Goal: Transaction & Acquisition: Purchase product/service

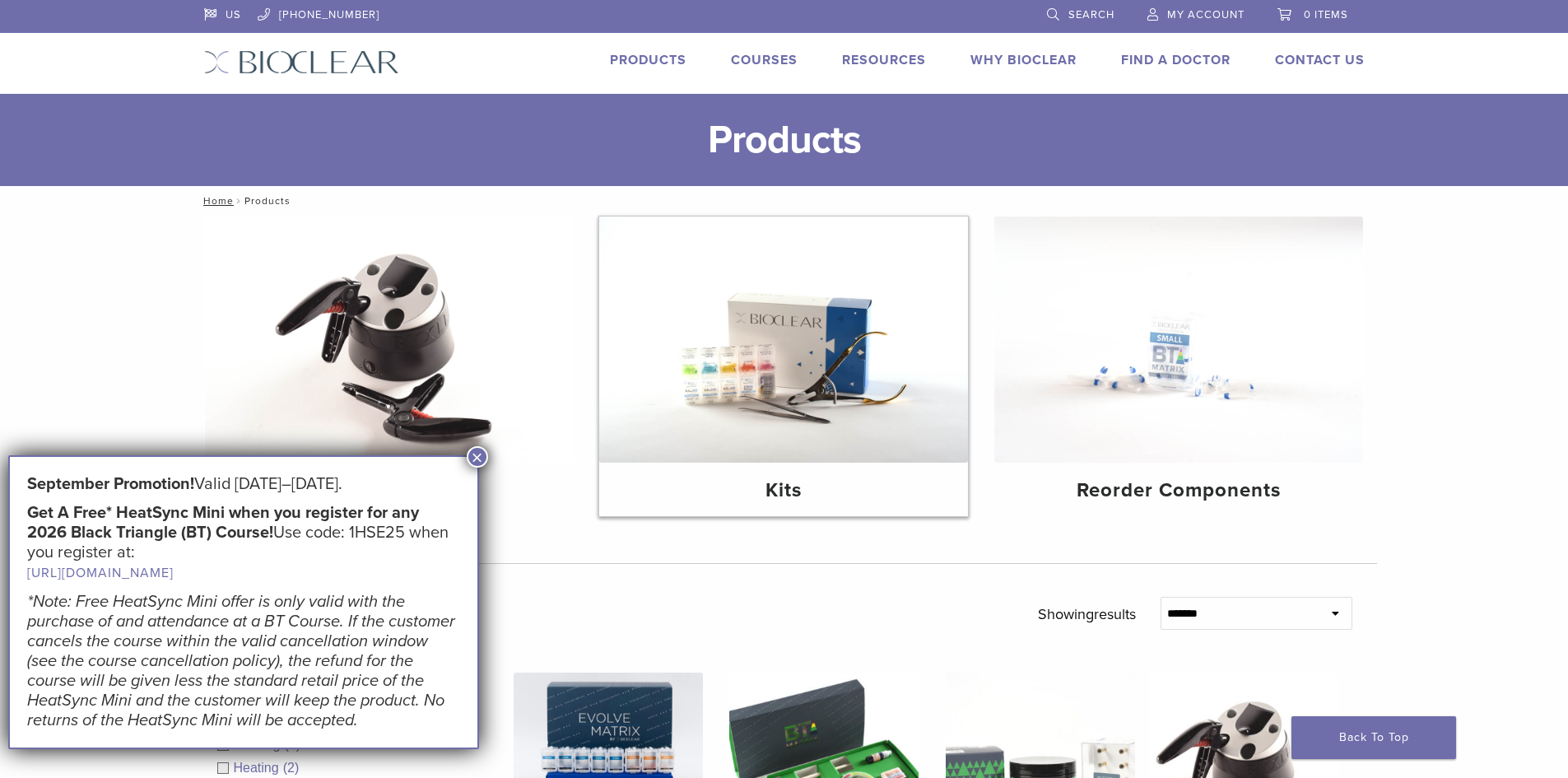
click at [783, 398] on img at bounding box center [784, 339] width 368 height 246
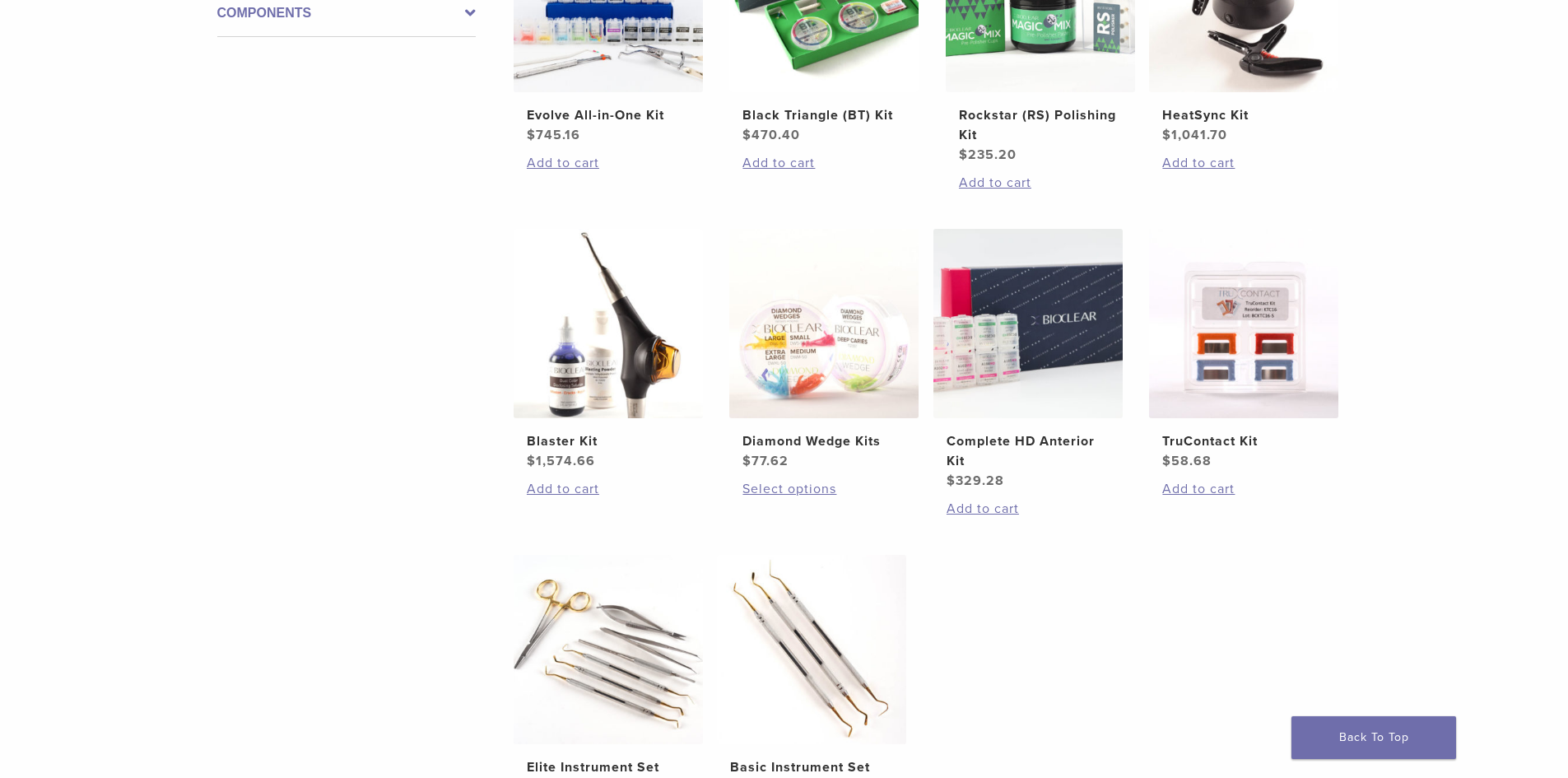
scroll to position [330, 0]
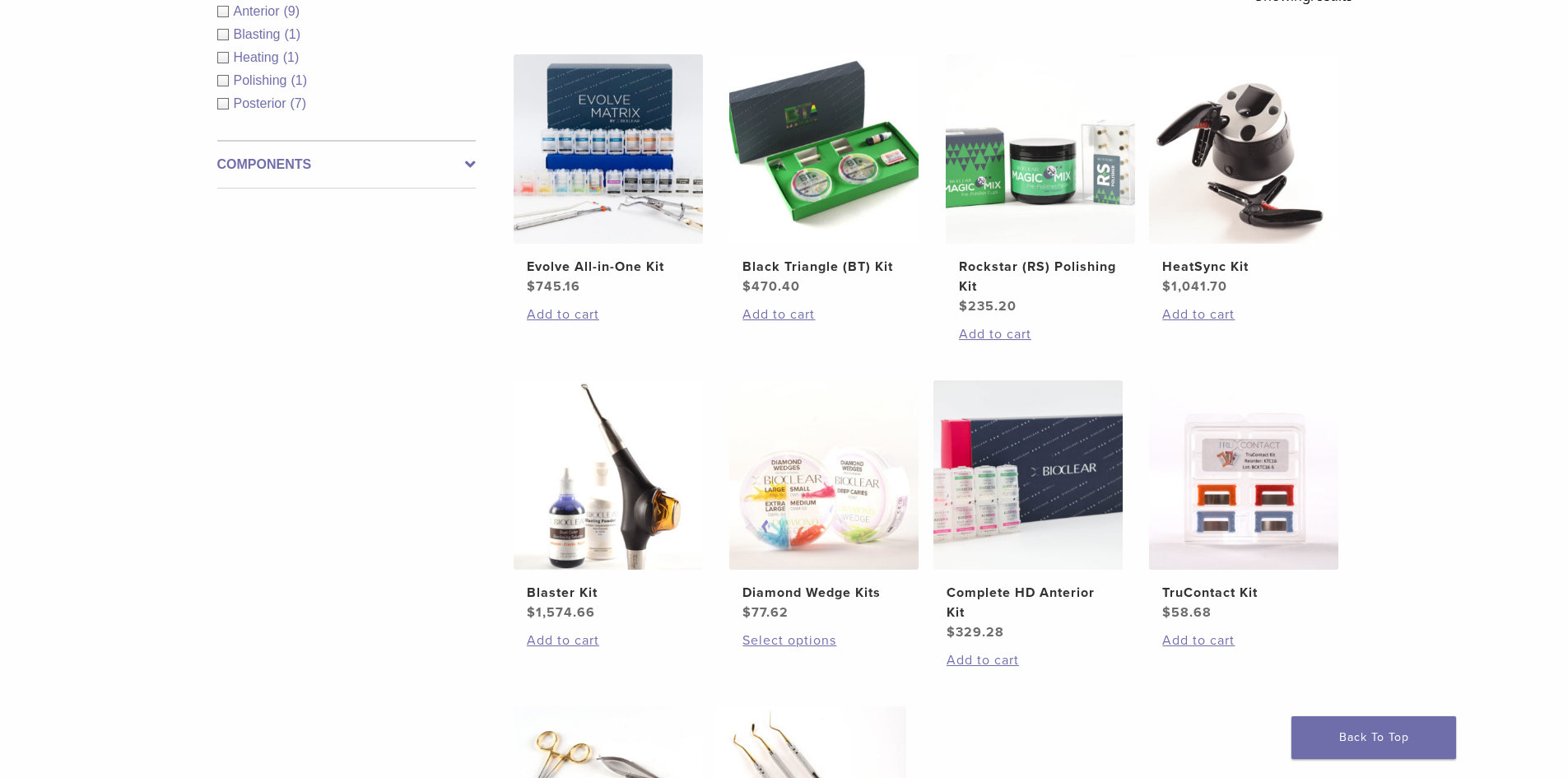
click at [281, 14] on span "Anterior" at bounding box center [258, 10] width 50 height 14
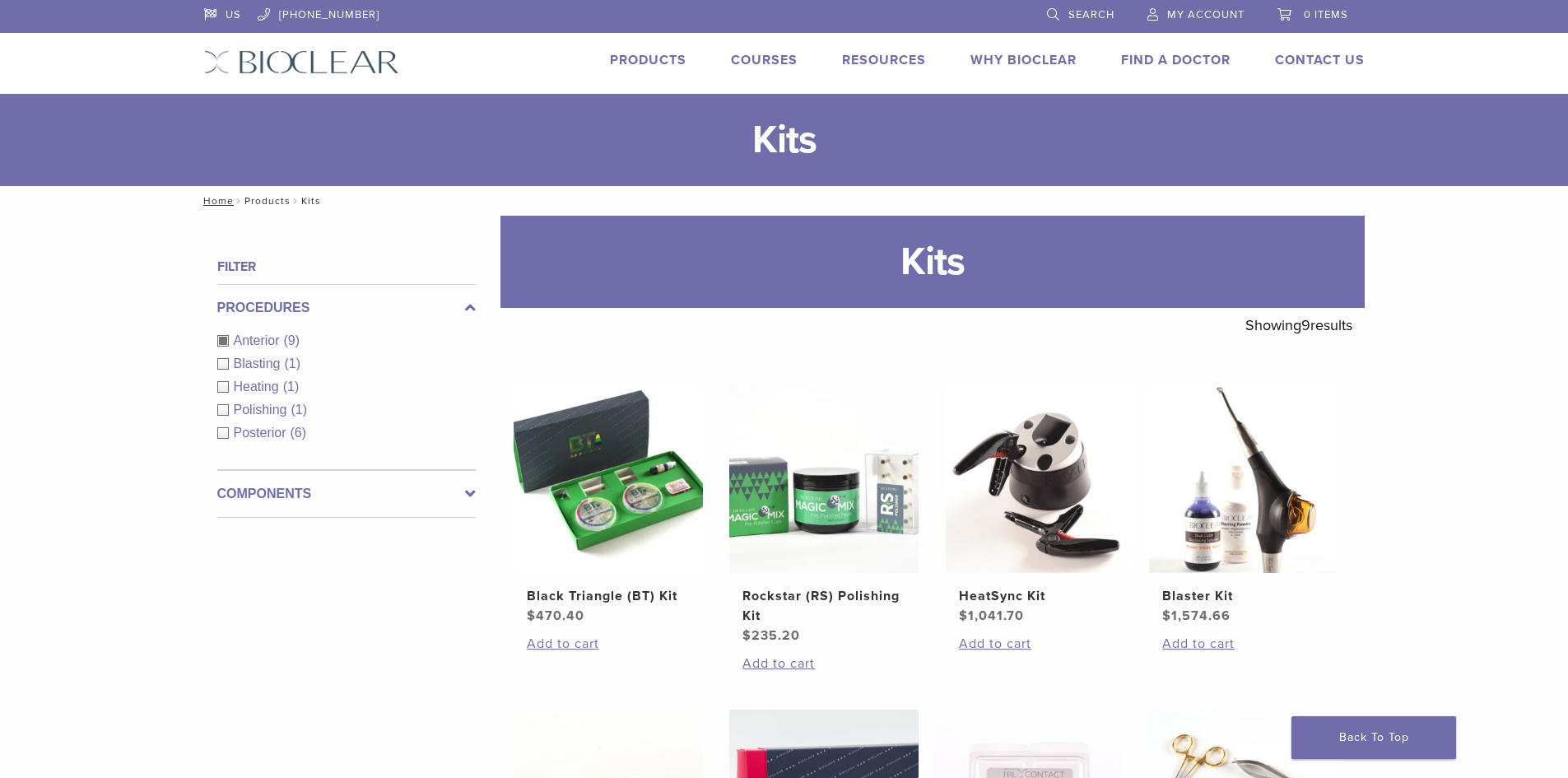
click at [269, 201] on link "Products" at bounding box center [267, 200] width 47 height 11
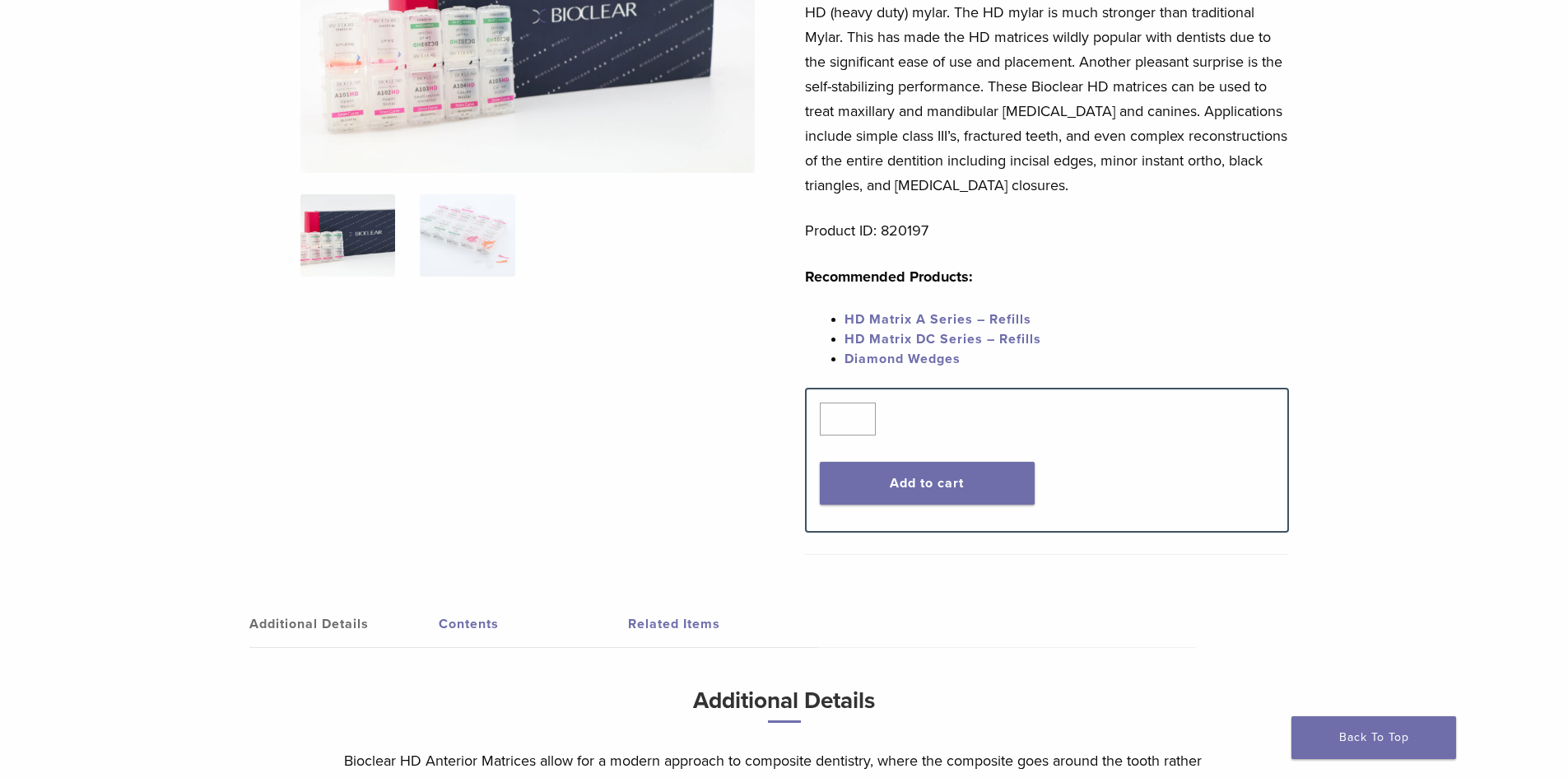
scroll to position [504, 0]
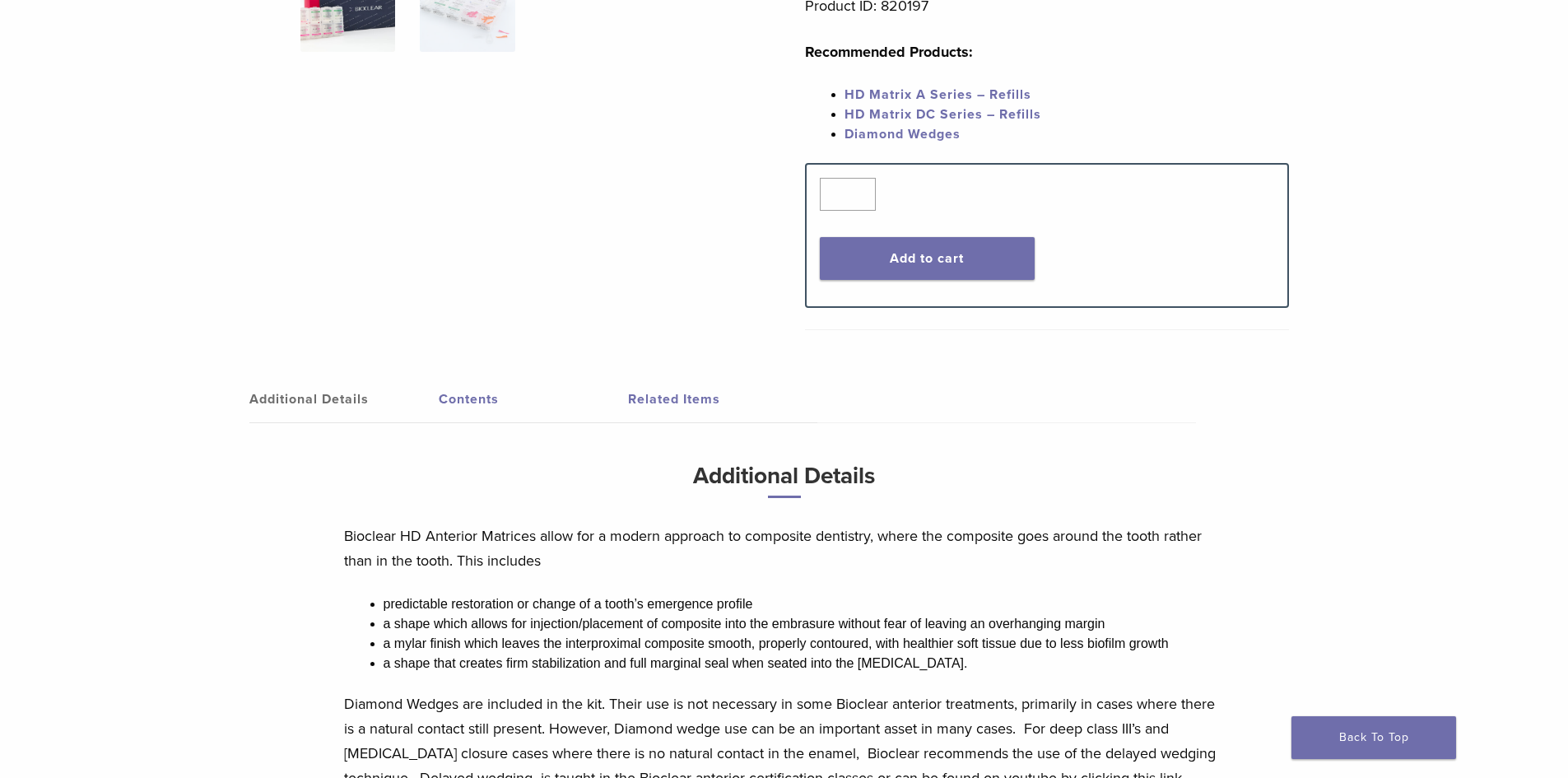
click at [446, 395] on link "Contents" at bounding box center [533, 399] width 189 height 47
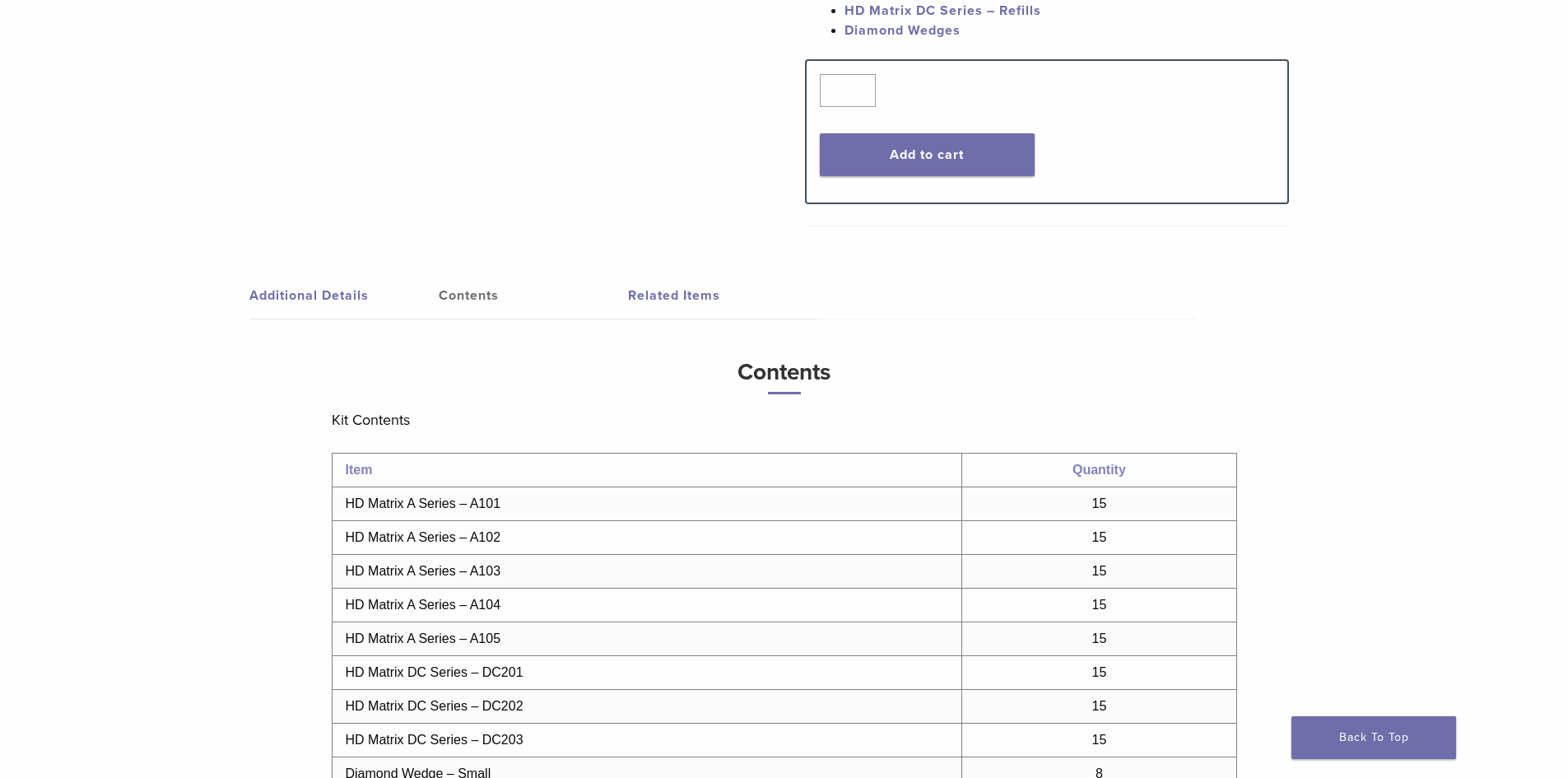
scroll to position [751, 0]
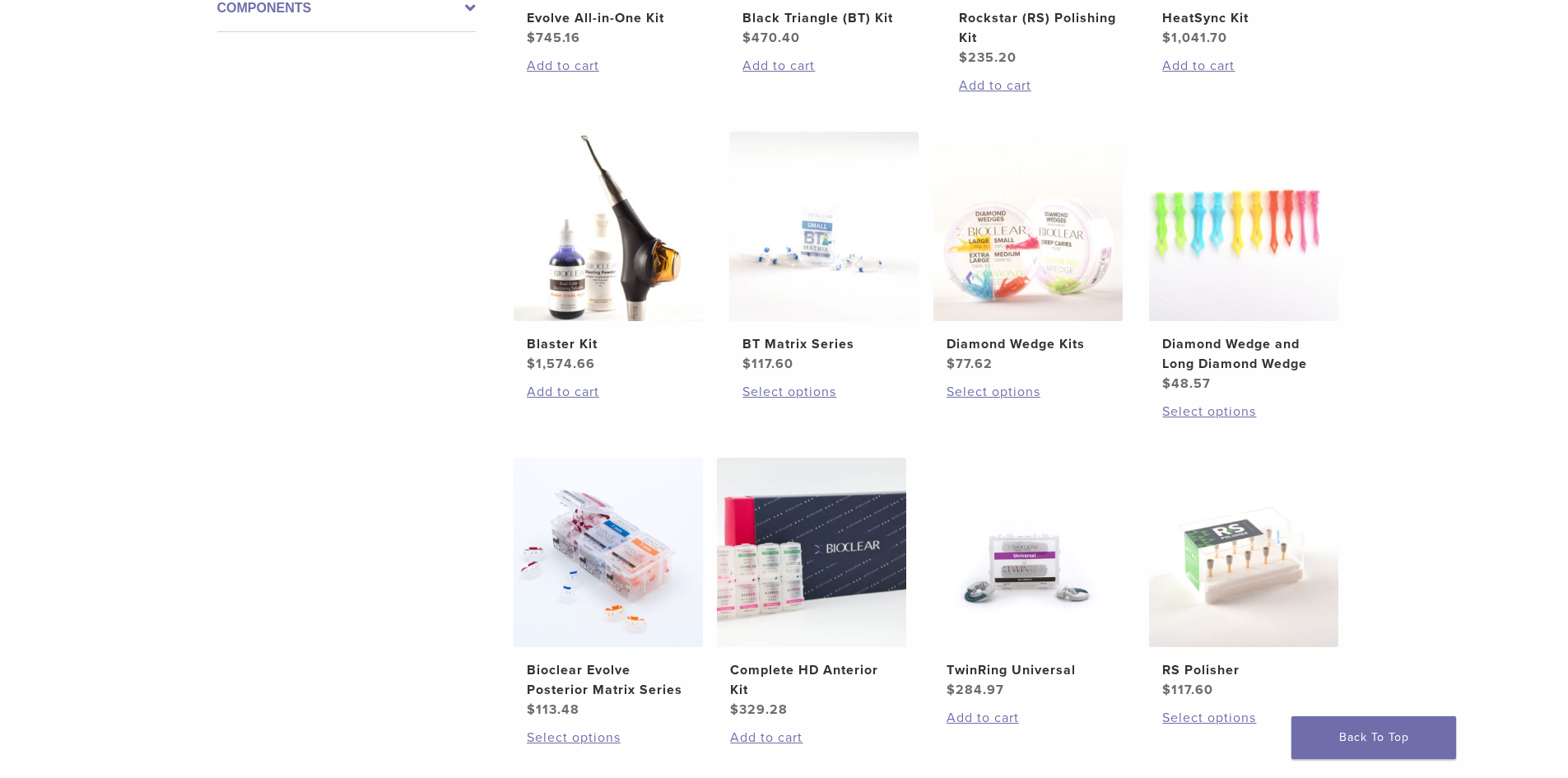
scroll to position [658, 0]
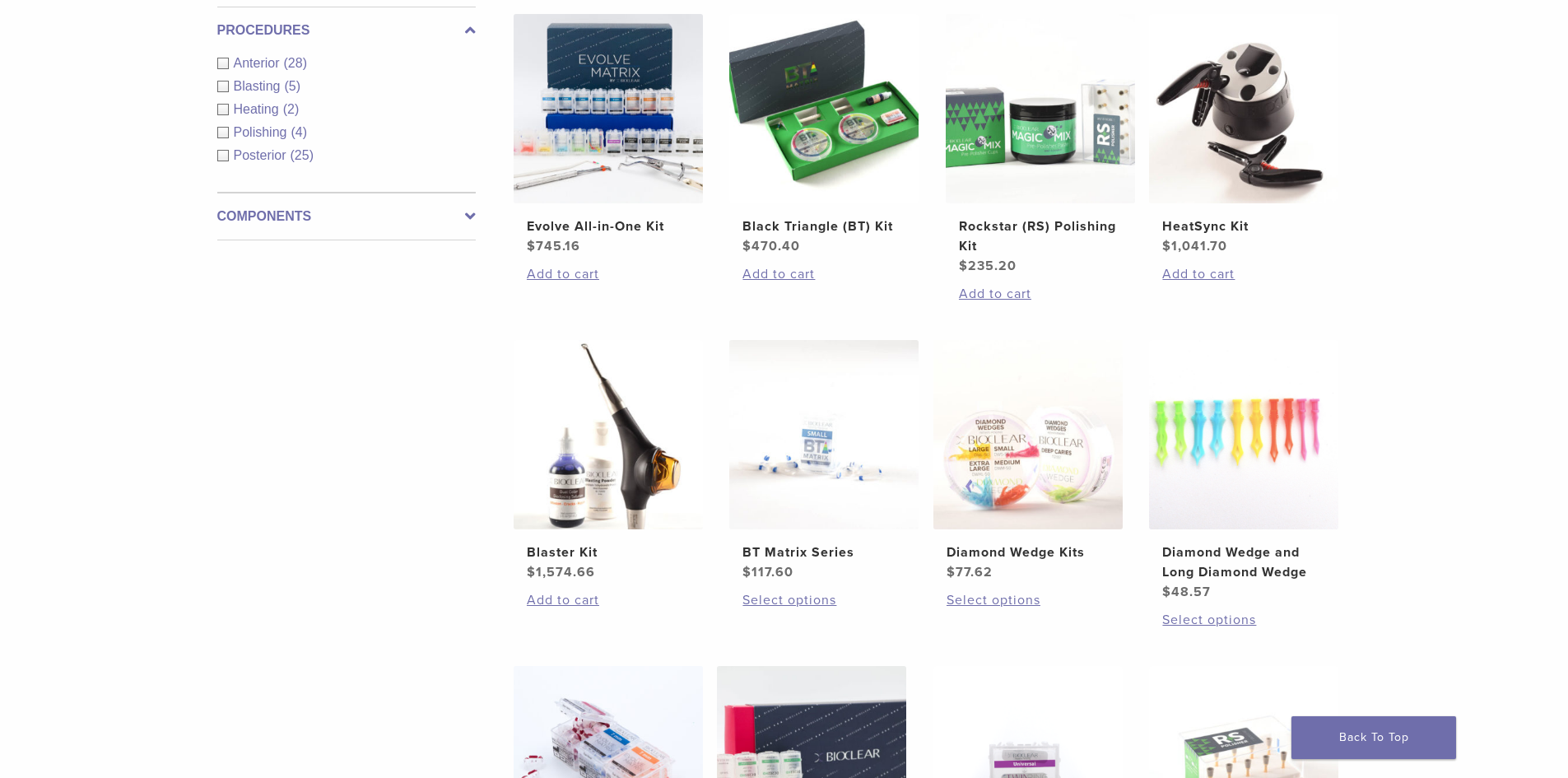
click at [259, 63] on span "Anterior" at bounding box center [258, 63] width 50 height 14
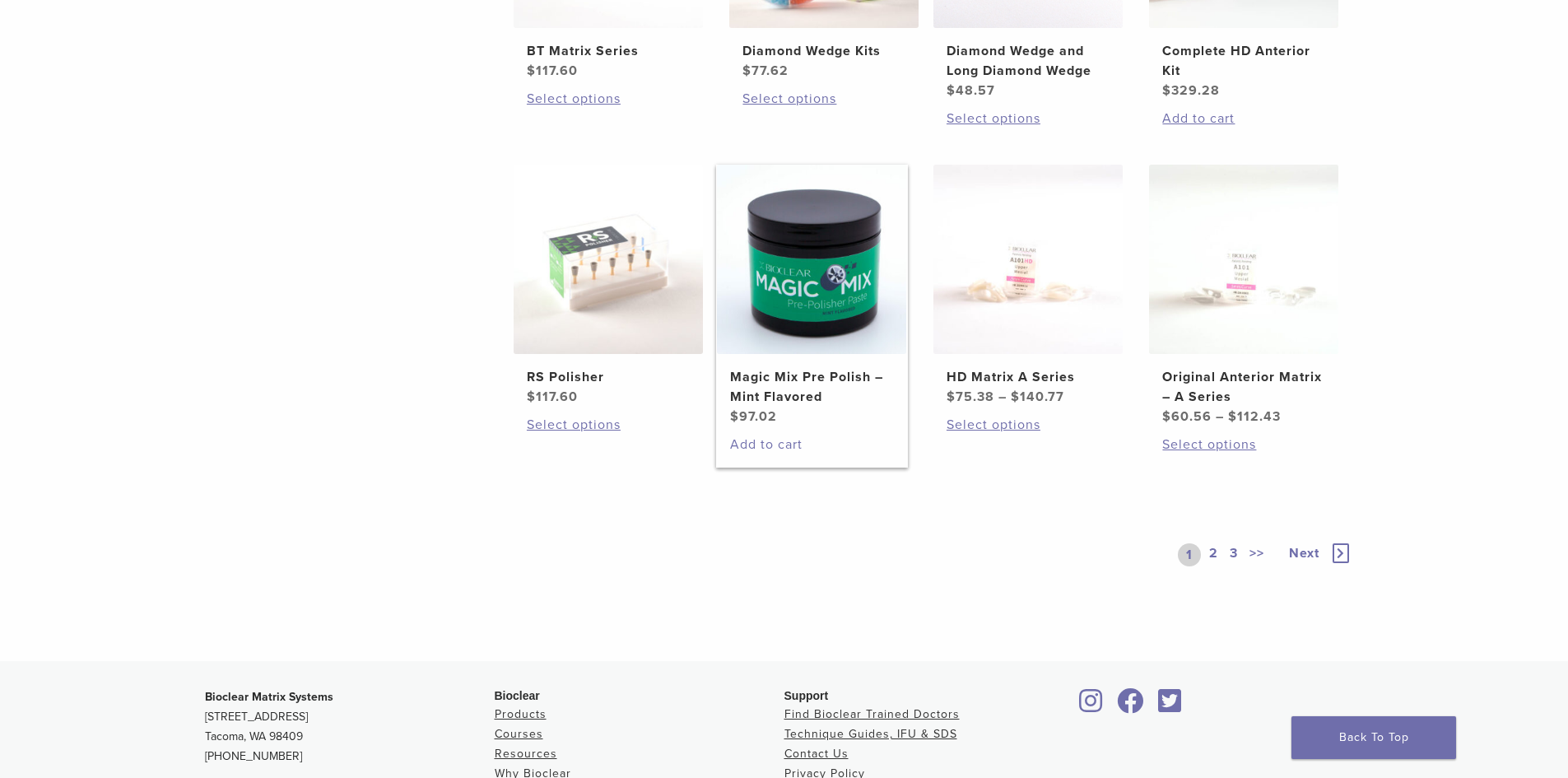
scroll to position [1235, 0]
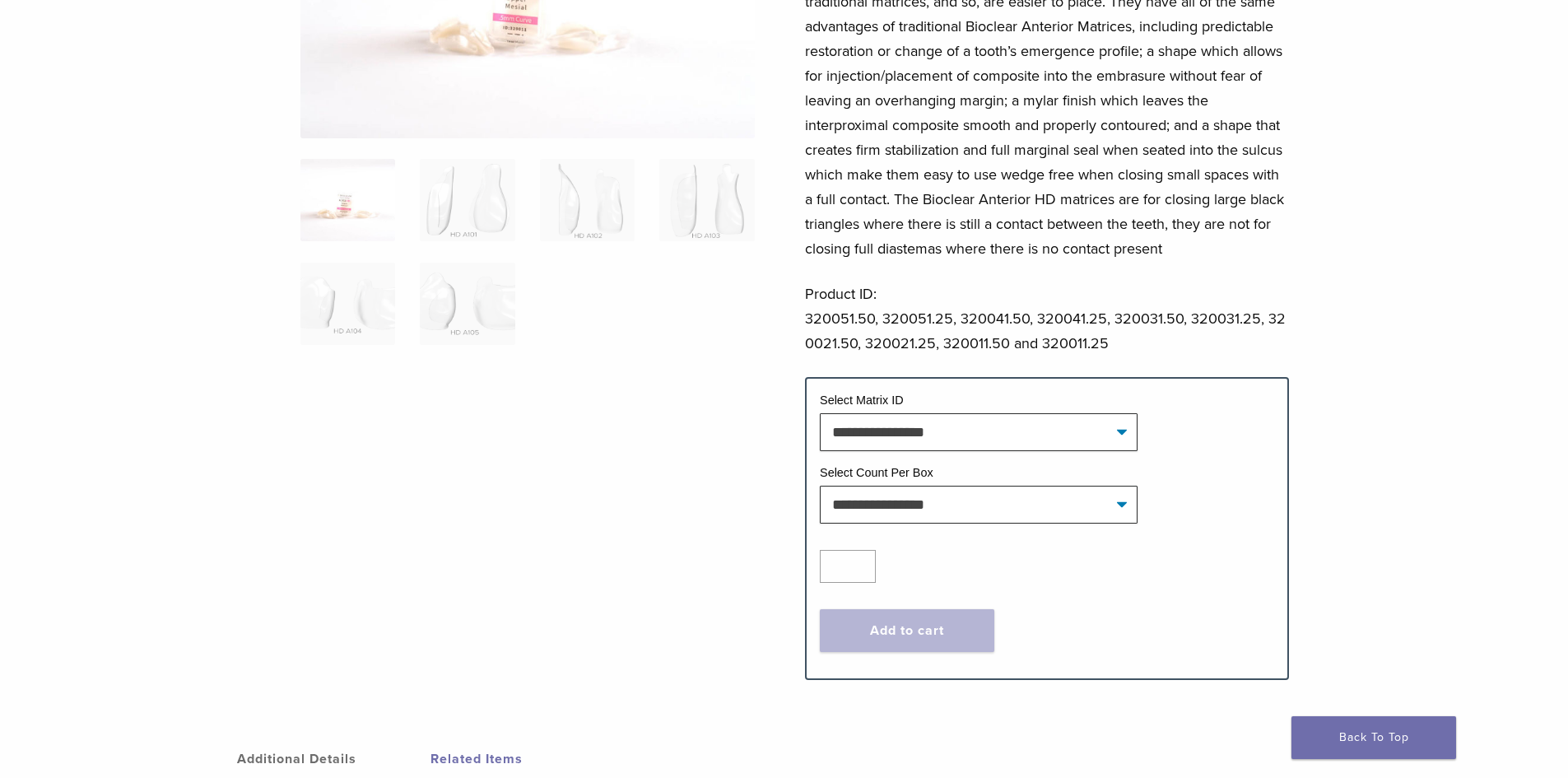
scroll to position [330, 0]
